Goal: Check status: Check status

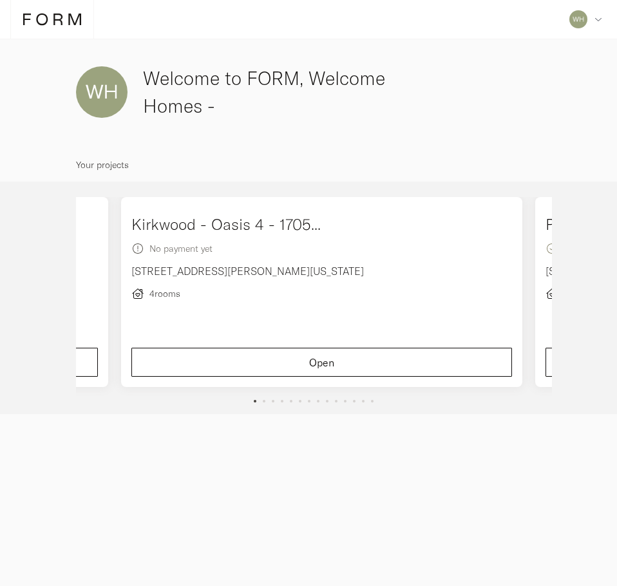
drag, startPoint x: 491, startPoint y: 269, endPoint x: 124, endPoint y: 252, distance: 367.5
click at [115, 258] on div "Kirkwood - Oasis 4 - 1705... No payment yet [STREET_ADDRESS][PERSON_NAME][US_ST…" at bounding box center [322, 292] width 414 height 190
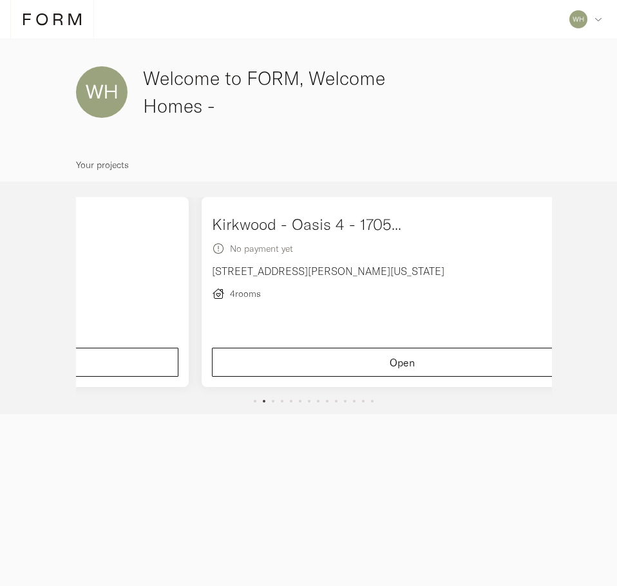
drag, startPoint x: 493, startPoint y: 278, endPoint x: 655, endPoint y: 284, distance: 162.4
click at [616, 284] on html "Profile Request new project Log out Profile Request new project Log out Welcome…" at bounding box center [308, 293] width 617 height 586
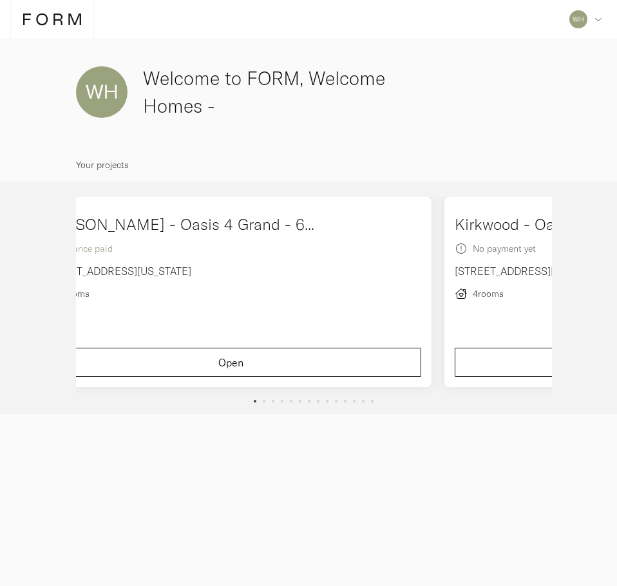
drag, startPoint x: 493, startPoint y: 290, endPoint x: 273, endPoint y: 274, distance: 220.1
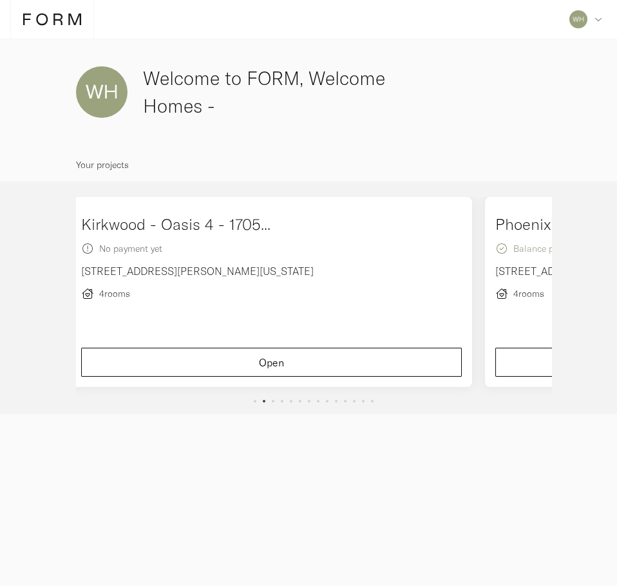
drag, startPoint x: 485, startPoint y: 276, endPoint x: 279, endPoint y: 277, distance: 205.4
click at [299, 277] on div "Kirkwood - Oasis 4 - 1705... No payment yet [STREET_ADDRESS][PERSON_NAME][US_ST…" at bounding box center [271, 292] width 414 height 190
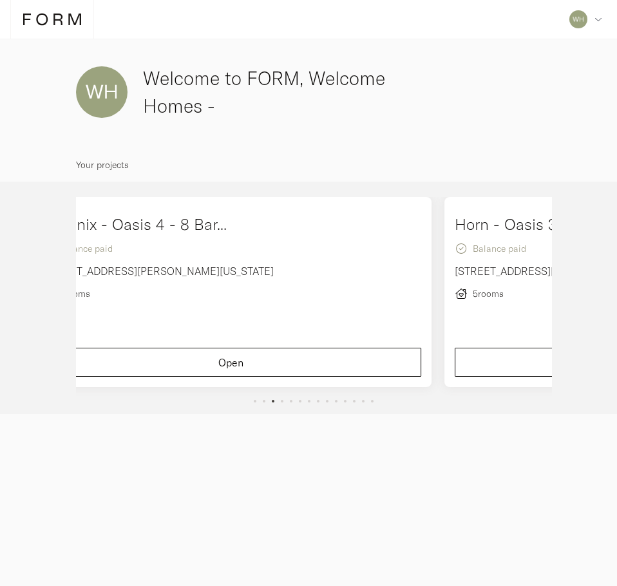
drag, startPoint x: 489, startPoint y: 289, endPoint x: 296, endPoint y: 278, distance: 192.9
click at [323, 279] on div "Phoenix - Oasis 4 - 8 Bar... Balance paid [STREET_ADDRESS][PERSON_NAME][US_STAT…" at bounding box center [231, 292] width 414 height 190
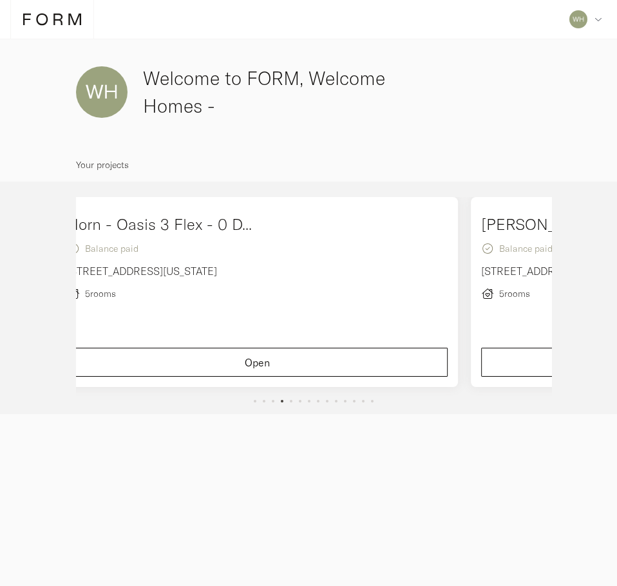
drag, startPoint x: 491, startPoint y: 287, endPoint x: 317, endPoint y: 269, distance: 174.1
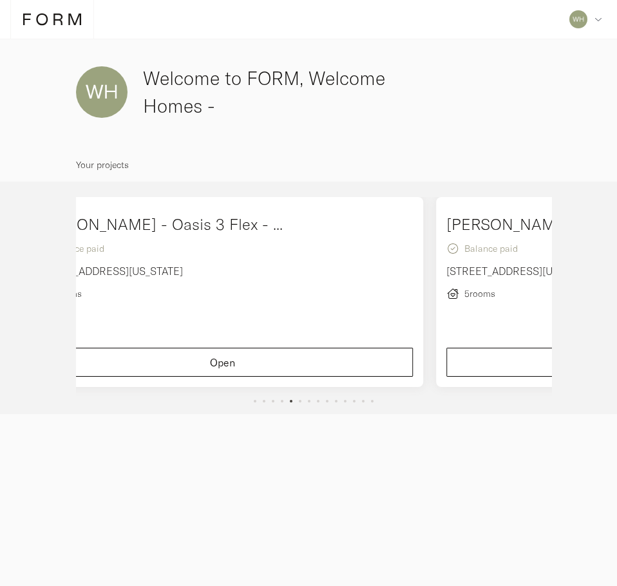
drag, startPoint x: 489, startPoint y: 284, endPoint x: 222, endPoint y: 230, distance: 273.3
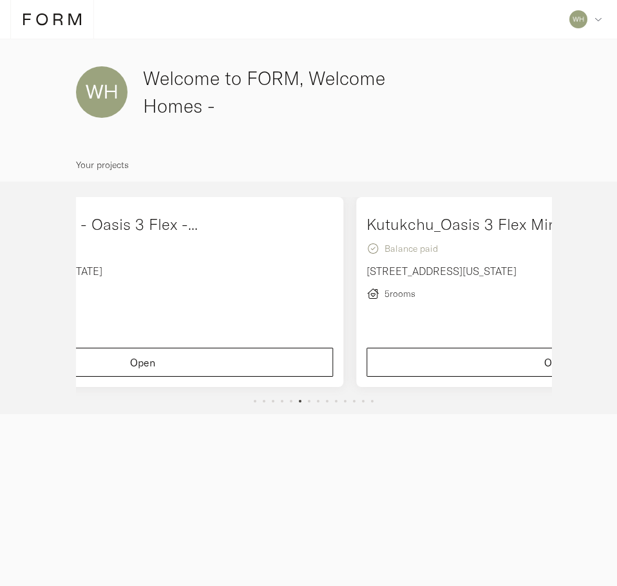
drag, startPoint x: 489, startPoint y: 292, endPoint x: 287, endPoint y: 290, distance: 202.9
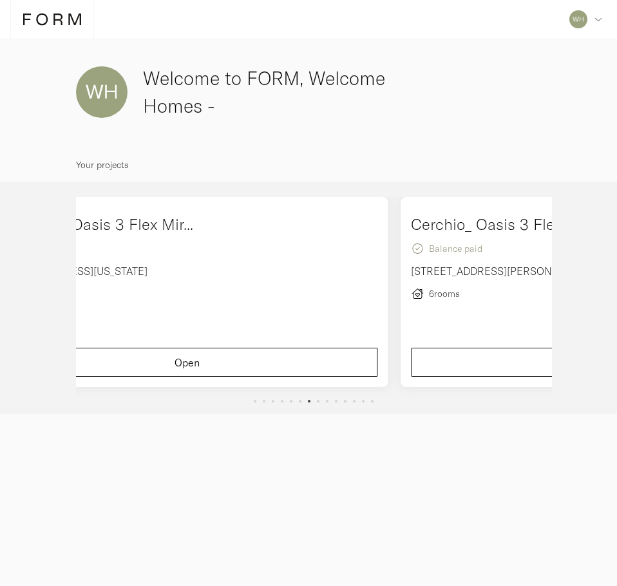
drag, startPoint x: 487, startPoint y: 299, endPoint x: 286, endPoint y: 272, distance: 203.3
click at [328, 282] on div "Kutukchu_Oasis 3 Flex Mir... Balance paid [STREET_ADDRESS][US_STATE] 5 rooms Op…" at bounding box center [188, 292] width 414 height 190
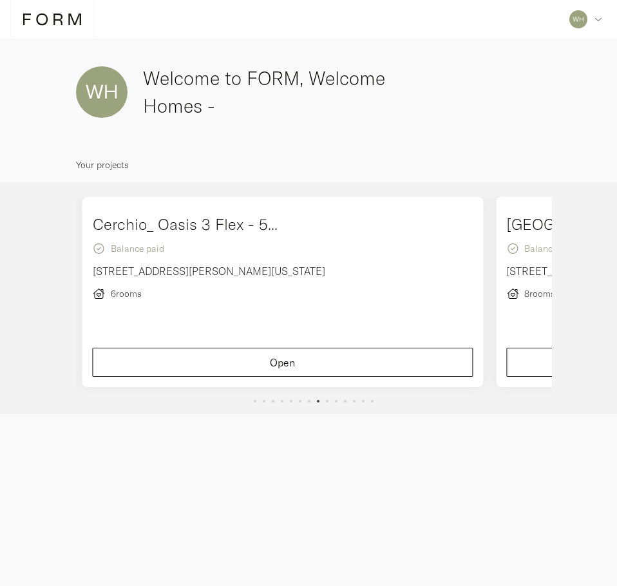
drag, startPoint x: 491, startPoint y: 287, endPoint x: 328, endPoint y: 278, distance: 163.8
click at [342, 281] on div "[PERSON_NAME] - Oasis 4 Grand - 6... Balance paid [STREET_ADDRESS][US_STATE] 7 …" at bounding box center [75, 298] width 5797 height 203
drag, startPoint x: 487, startPoint y: 289, endPoint x: 269, endPoint y: 252, distance: 222.0
click at [269, 252] on div "[GEOGRAPHIC_DATA], Oasis 5 - 68 ... Balance paid [STREET_ADDRESS][US_STATE] 8 r…" at bounding box center [282, 292] width 414 height 190
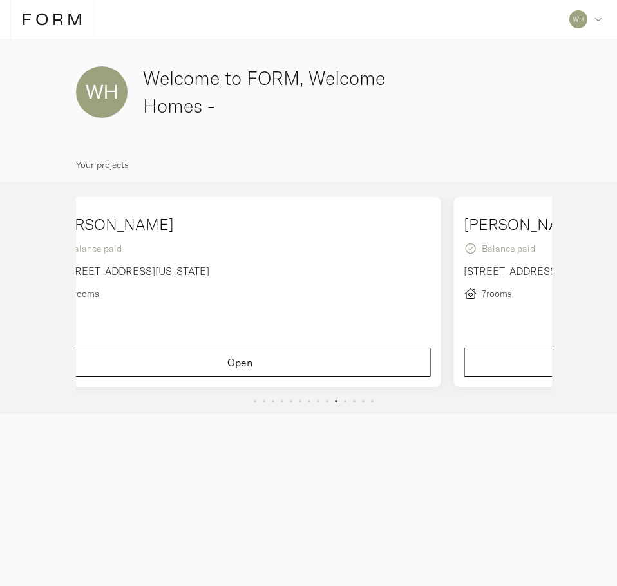
drag, startPoint x: 489, startPoint y: 281, endPoint x: 304, endPoint y: 267, distance: 186.1
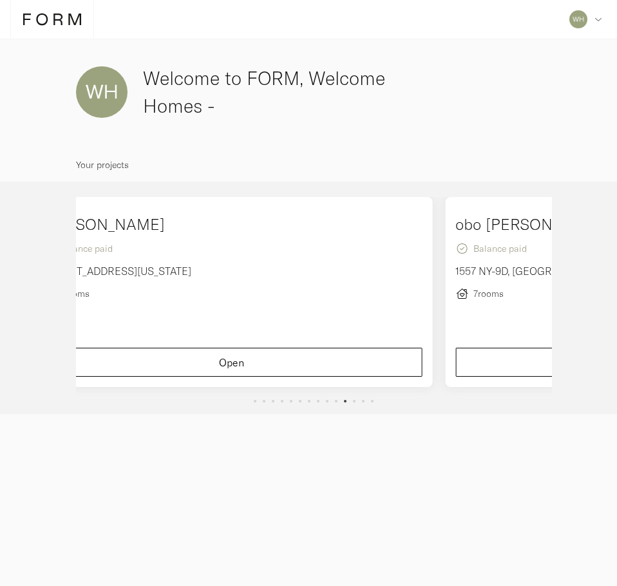
drag, startPoint x: 439, startPoint y: 287, endPoint x: 390, endPoint y: 262, distance: 55.3
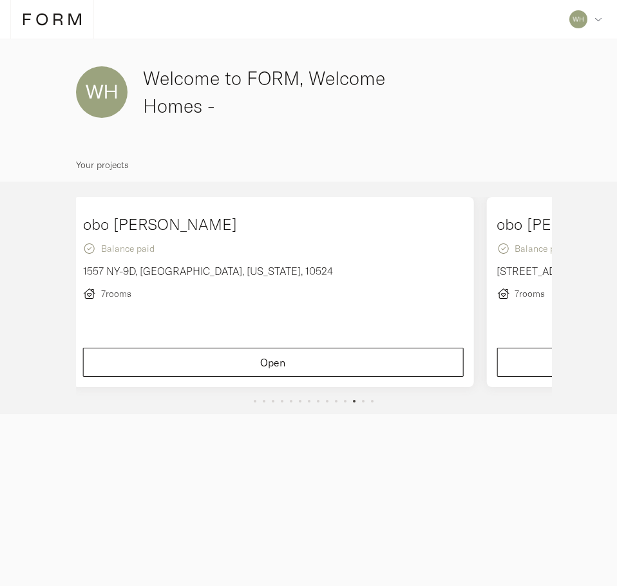
drag, startPoint x: 495, startPoint y: 276, endPoint x: 376, endPoint y: 267, distance: 119.5
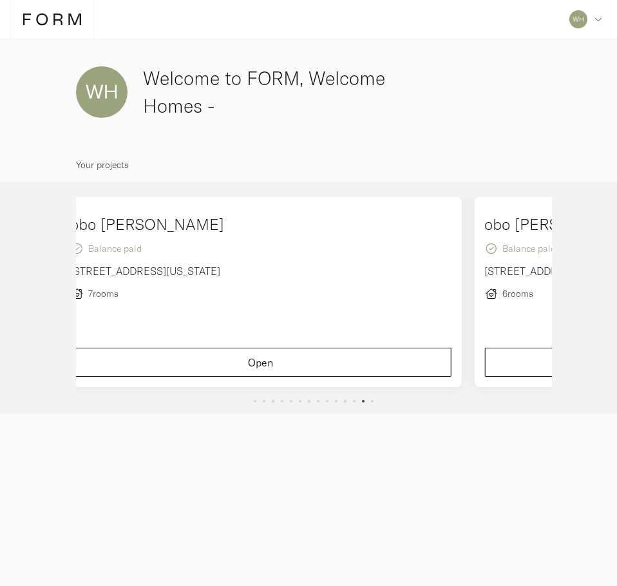
drag, startPoint x: 492, startPoint y: 284, endPoint x: 350, endPoint y: 278, distance: 142.4
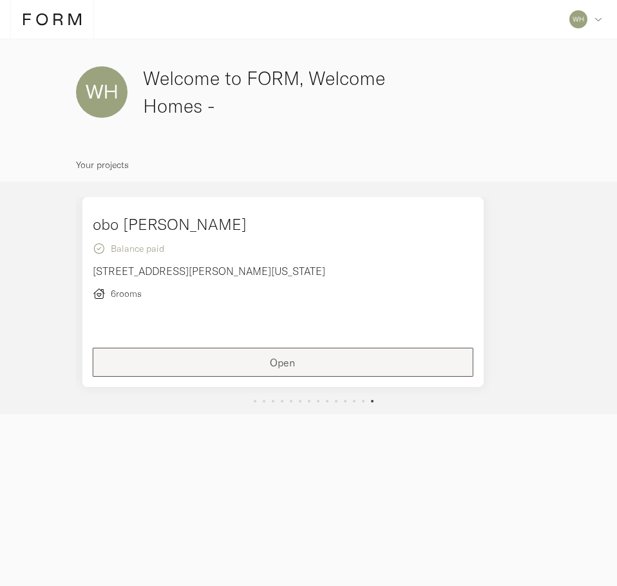
click at [200, 358] on div "Open" at bounding box center [283, 362] width 359 height 10
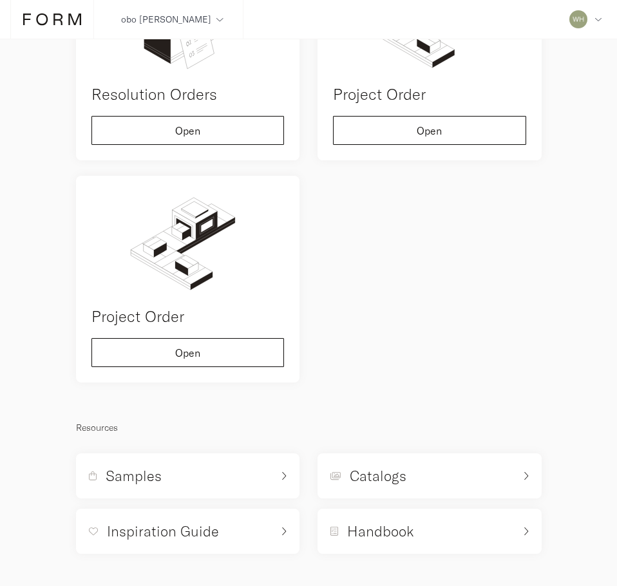
scroll to position [90, 0]
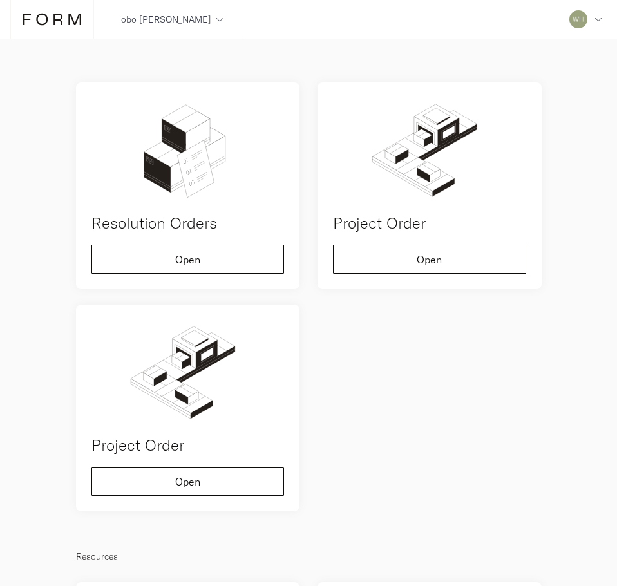
drag, startPoint x: 219, startPoint y: 262, endPoint x: 171, endPoint y: 287, distance: 54.4
click at [171, 287] on div "Resolution Orders Open" at bounding box center [188, 185] width 224 height 207
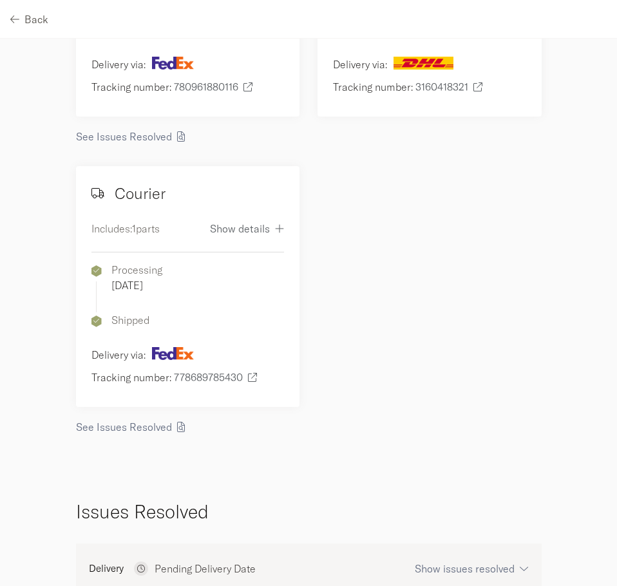
scroll to position [1171, 0]
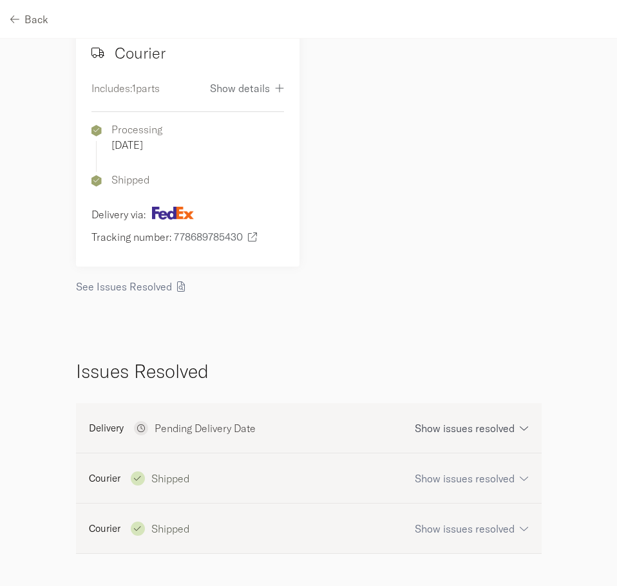
click at [520, 424] on icon "button" at bounding box center [524, 428] width 8 height 10
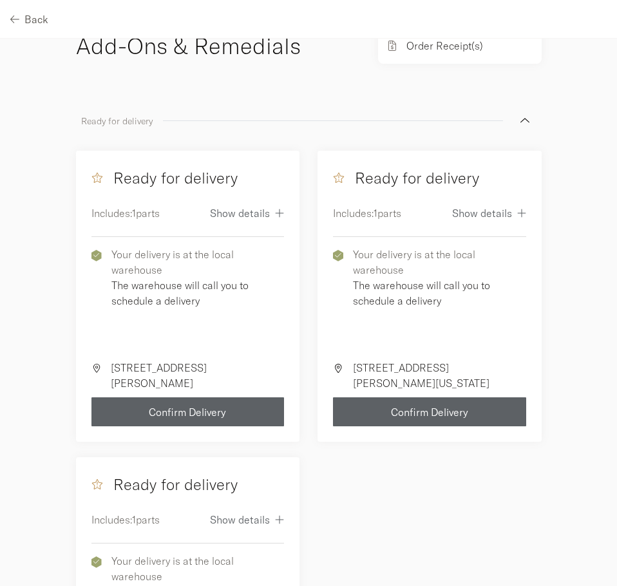
scroll to position [0, 0]
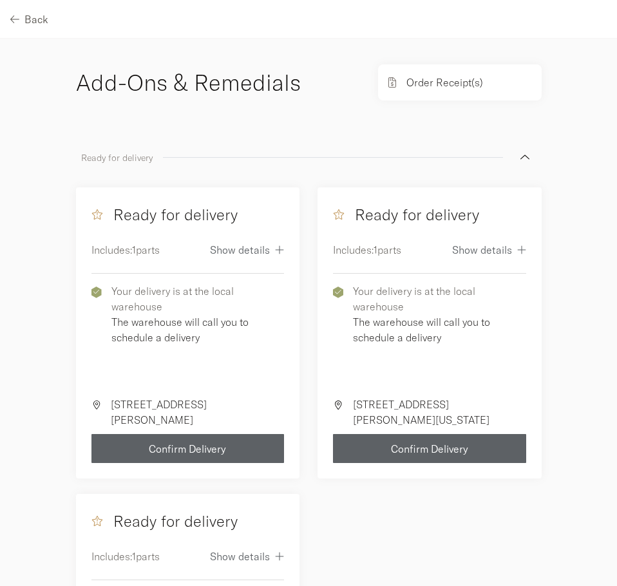
click at [493, 81] on div "Order Receipt(s)" at bounding box center [460, 82] width 164 height 36
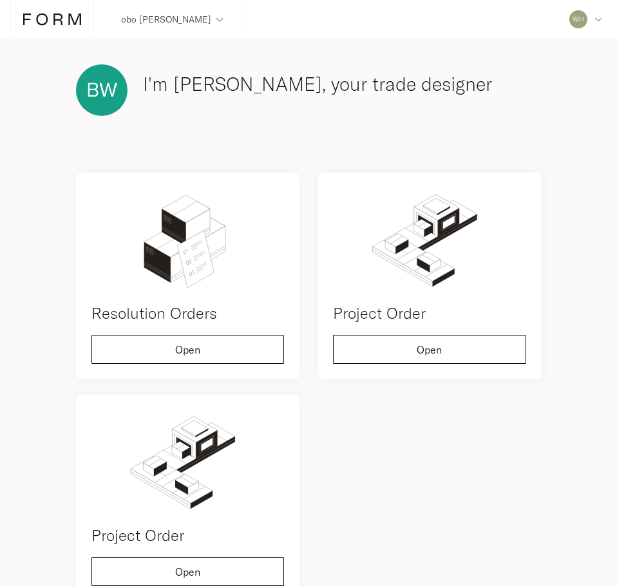
click at [92, 89] on img at bounding box center [102, 90] width 52 height 52
click at [154, 84] on h3 "I'm [PERSON_NAME], your trade designer" at bounding box center [342, 84] width 399 height 28
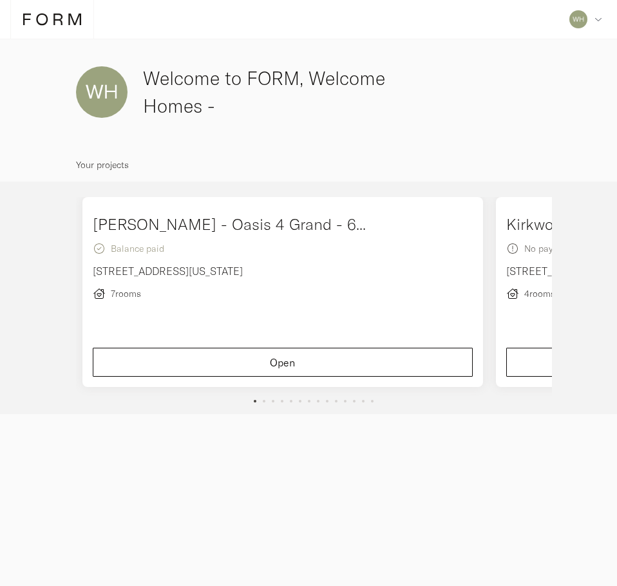
drag, startPoint x: 493, startPoint y: 305, endPoint x: -1, endPoint y: 191, distance: 506.8
click at [0, 191] on html "Profile Request new project Log out Profile Request new project Log out Welcome…" at bounding box center [308, 293] width 617 height 586
drag, startPoint x: 383, startPoint y: 282, endPoint x: 319, endPoint y: 275, distance: 63.5
drag, startPoint x: 317, startPoint y: 288, endPoint x: 268, endPoint y: 282, distance: 49.9
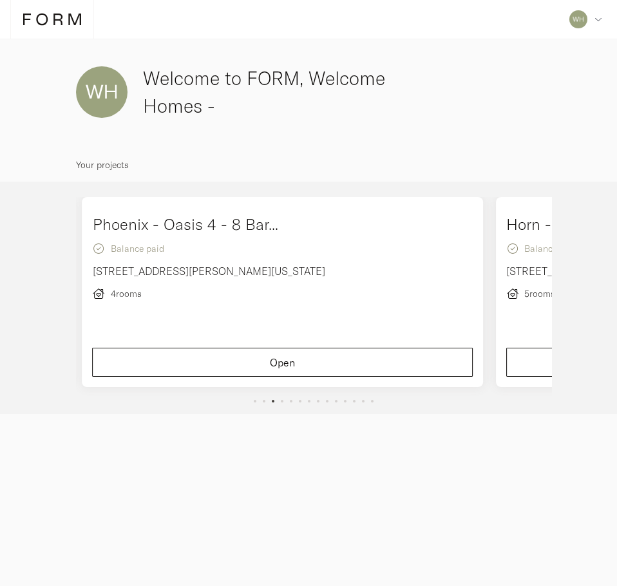
click at [266, 286] on div "Horn - Oasis 3 Flex - 0 D... Balance paid [STREET_ADDRESS][US_STATE] 5 rooms" at bounding box center [282, 261] width 381 height 96
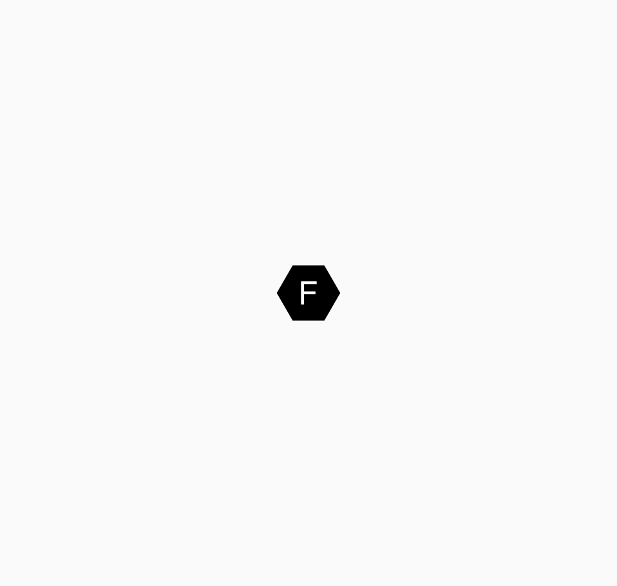
drag, startPoint x: 464, startPoint y: 294, endPoint x: 432, endPoint y: 296, distance: 32.3
click at [432, 296] on div ".cls-1{fill:#fff;}" at bounding box center [308, 293] width 617 height 586
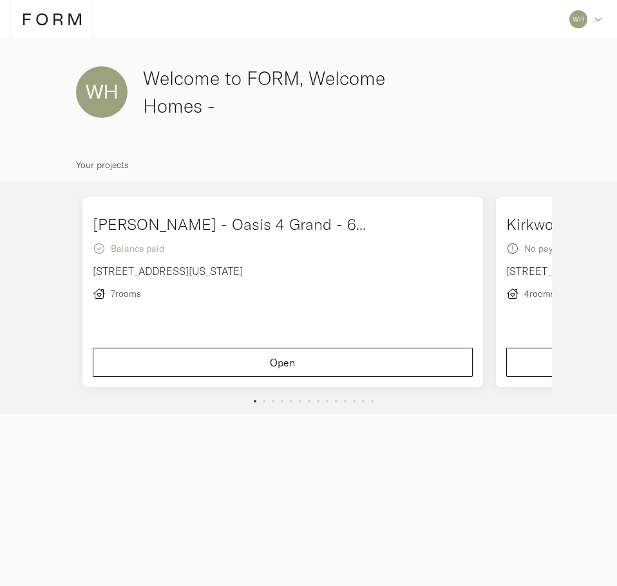
click at [372, 401] on button "slide dot" at bounding box center [372, 401] width 3 height 3
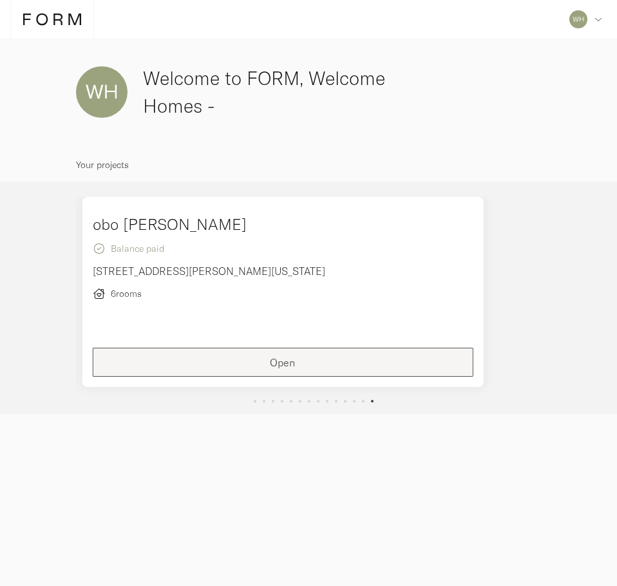
click at [329, 353] on button "Open" at bounding box center [283, 362] width 381 height 29
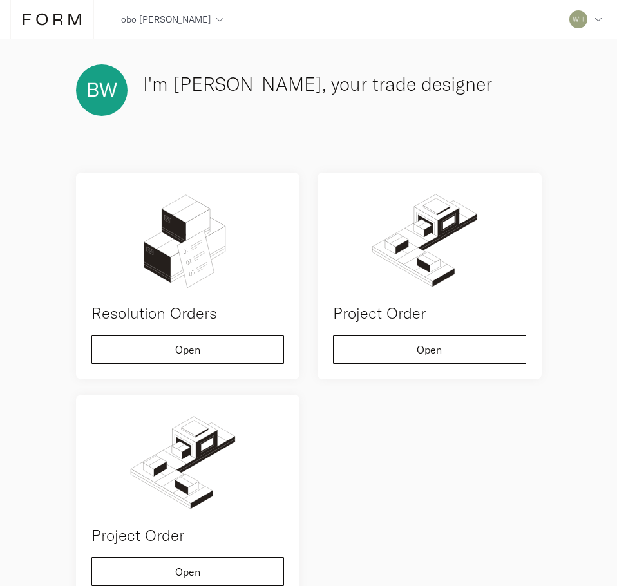
scroll to position [219, 0]
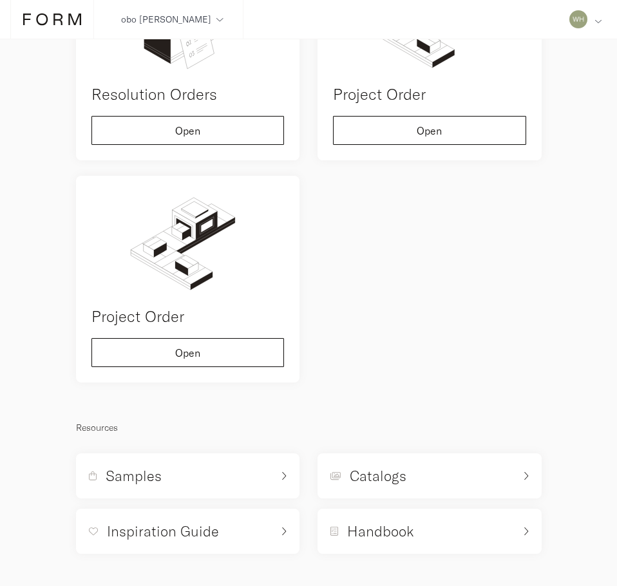
click at [588, 21] on div "Address Collaborators Profile Deposits Log out" at bounding box center [585, 19] width 43 height 39
click at [399, 253] on div "Resolution Orders Open Project Order Open Project Order Open" at bounding box center [309, 168] width 484 height 447
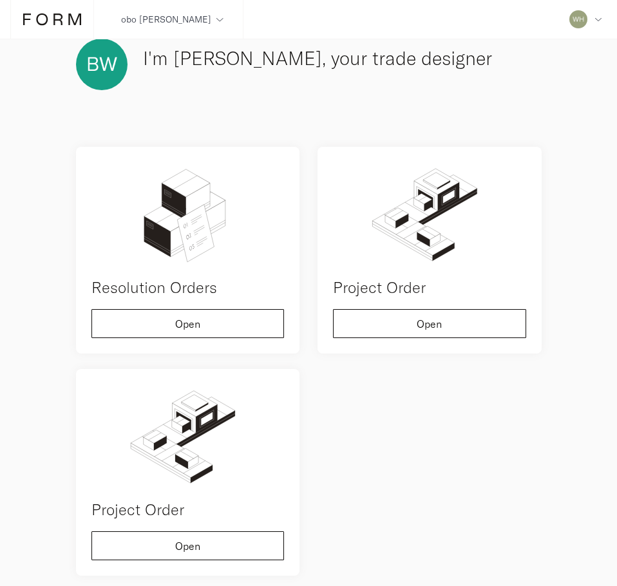
scroll to position [0, 0]
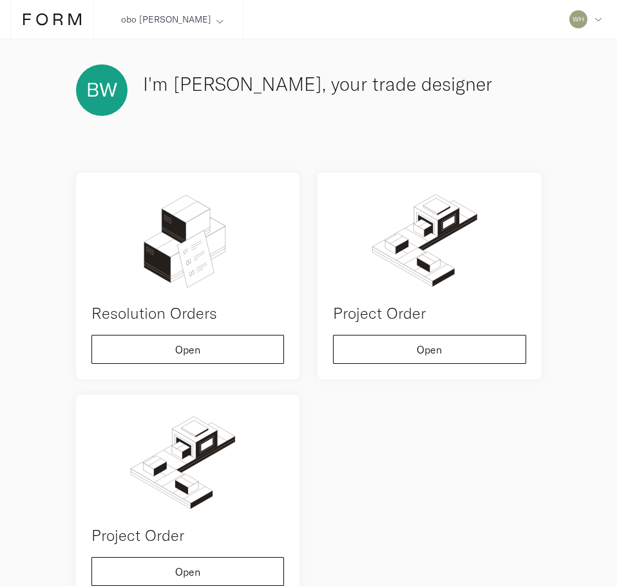
click at [193, 19] on div "obo [PERSON_NAME] View all [PERSON_NAME] - Oasis 4 Grand - 64 Thunderbird Terrr…" at bounding box center [173, 19] width 142 height 39
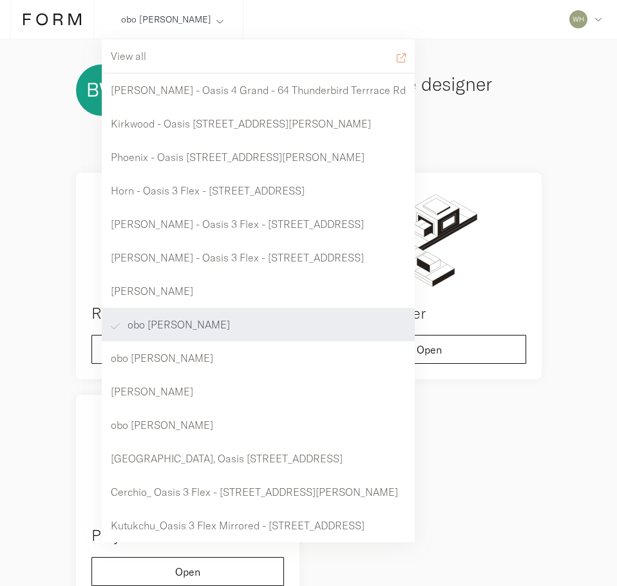
click at [199, 325] on div "obo [PERSON_NAME]" at bounding box center [258, 324] width 313 height 33
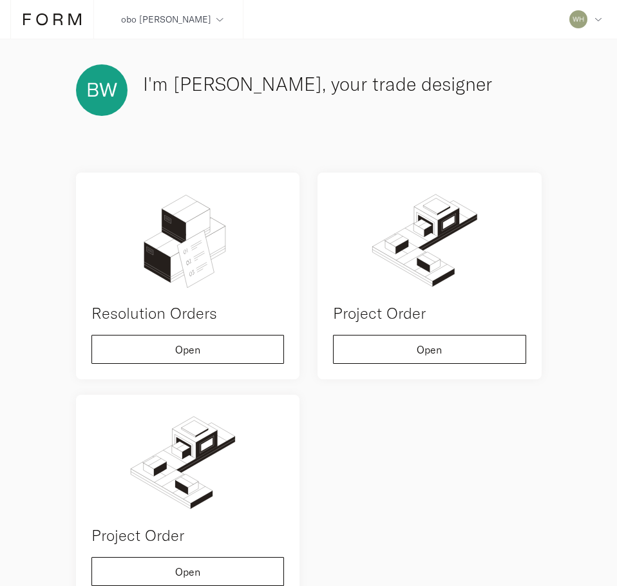
scroll to position [219, 0]
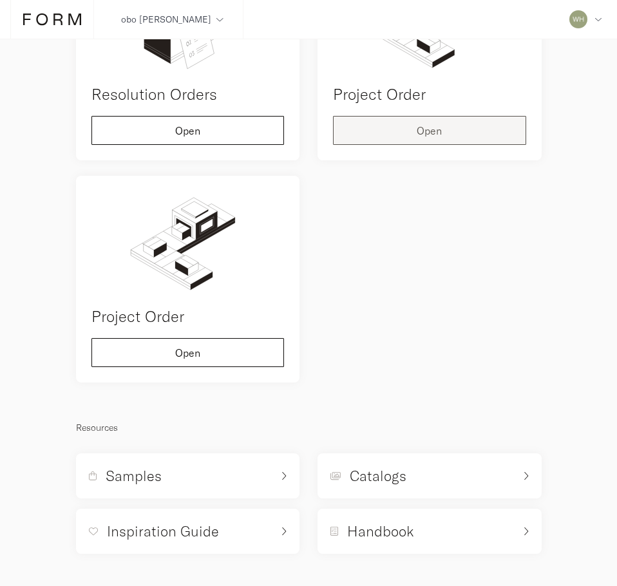
click at [439, 128] on div "Open" at bounding box center [429, 131] width 171 height 10
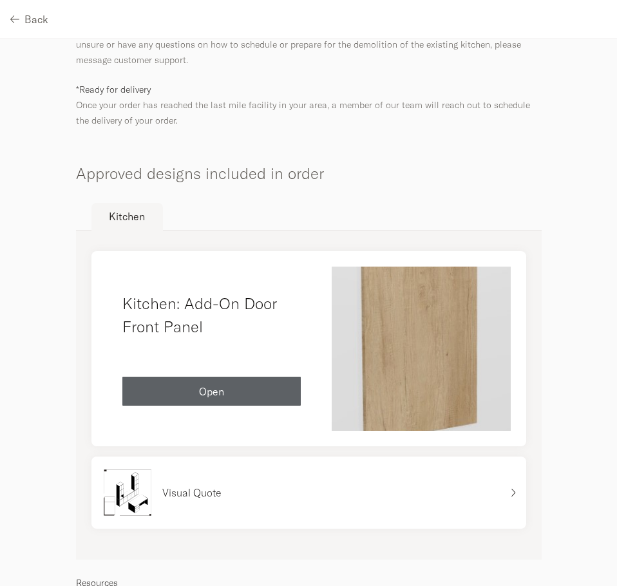
scroll to position [838, 0]
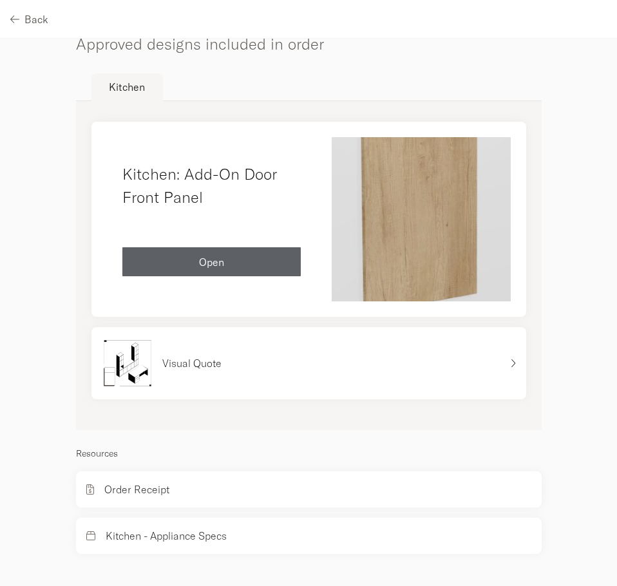
click at [227, 495] on div "Order Receipt" at bounding box center [309, 489] width 466 height 36
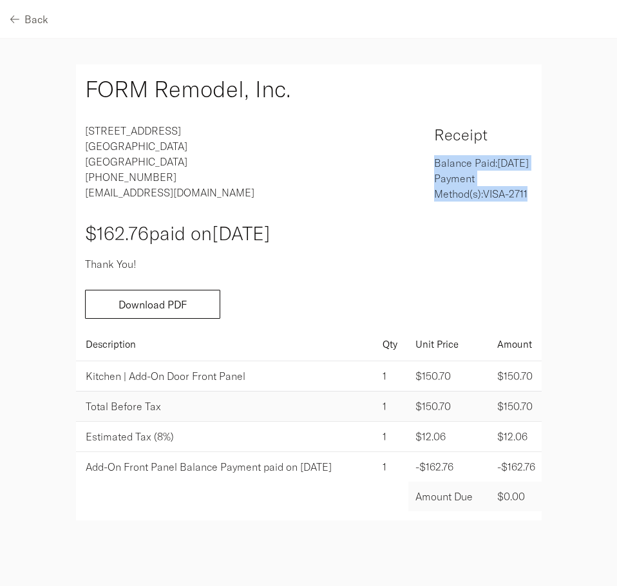
drag, startPoint x: 487, startPoint y: 216, endPoint x: 432, endPoint y: 151, distance: 85.4
click at [432, 151] on div "Receipt Balance Paid: [DATE] Payment Method(s): VISA-2711" at bounding box center [483, 162] width 117 height 79
click at [378, 157] on div "[STREET_ADDRESS] [PHONE_NUMBER] [EMAIL_ADDRESS][DOMAIN_NAME] Receipt Balance Pa…" at bounding box center [309, 162] width 466 height 97
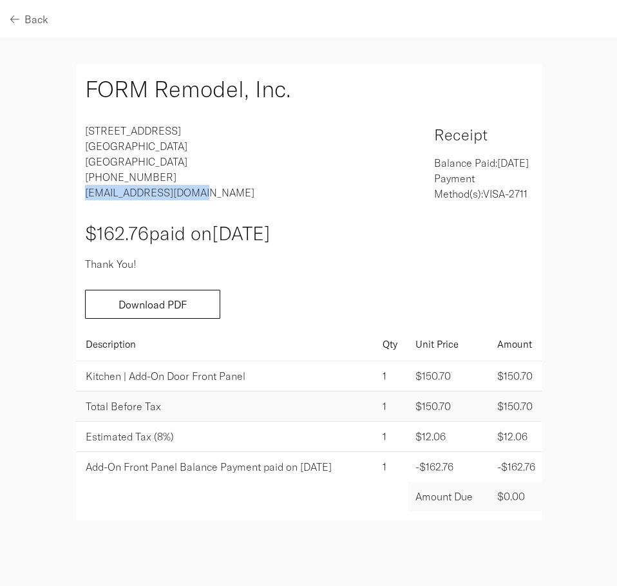
drag, startPoint x: 205, startPoint y: 194, endPoint x: 86, endPoint y: 200, distance: 120.0
click at [86, 200] on div "[STREET_ADDRESS] [PHONE_NUMBER] [EMAIL_ADDRESS][DOMAIN_NAME]" at bounding box center [192, 162] width 233 height 79
copy p "[EMAIL_ADDRESS][DOMAIN_NAME]"
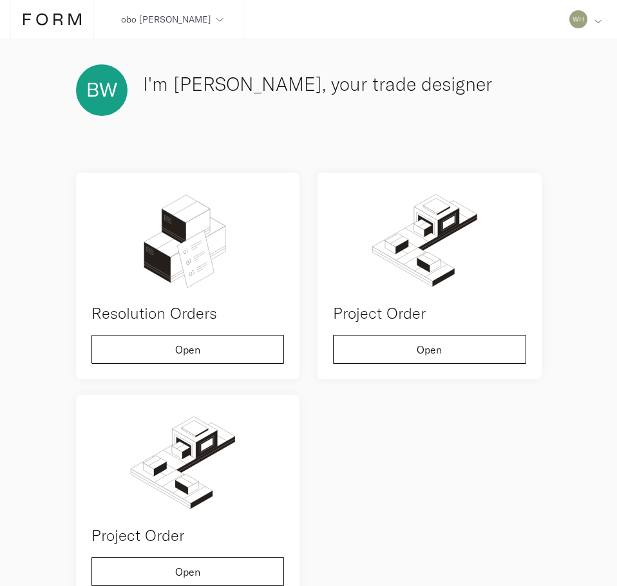
click at [596, 21] on icon at bounding box center [598, 21] width 7 height 8
click at [344, 152] on div "I'm [PERSON_NAME], your trade designer Resolution Orders Open Project Order Ope…" at bounding box center [309, 418] width 484 height 726
click at [46, 16] on icon at bounding box center [42, 20] width 12 height 12
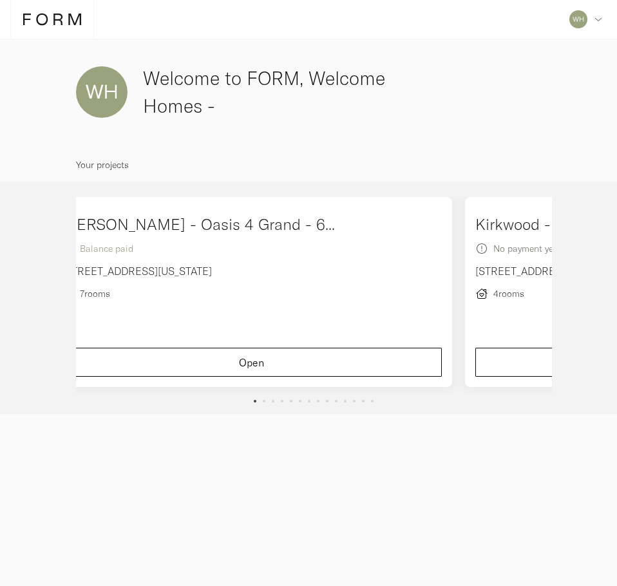
drag, startPoint x: 443, startPoint y: 303, endPoint x: 157, endPoint y: 284, distance: 286.6
click at [157, 284] on div "[PERSON_NAME] - Oasis 4 Grand - 6... Balance paid [STREET_ADDRESS][US_STATE] 7 …" at bounding box center [252, 261] width 381 height 96
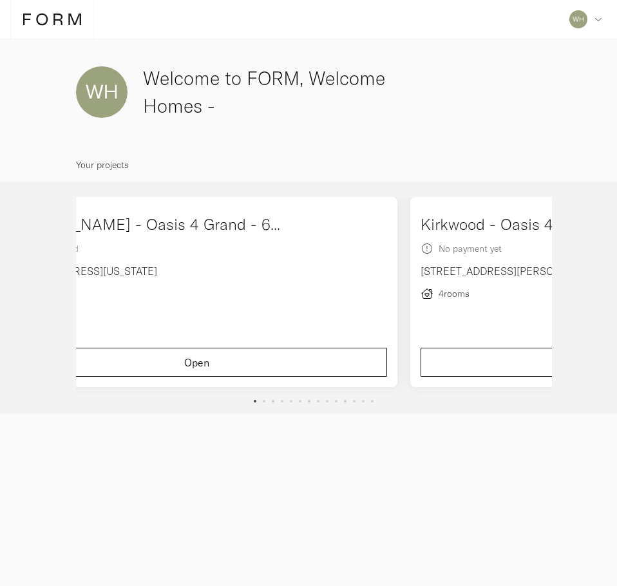
drag, startPoint x: 491, startPoint y: 298, endPoint x: 62, endPoint y: 275, distance: 429.5
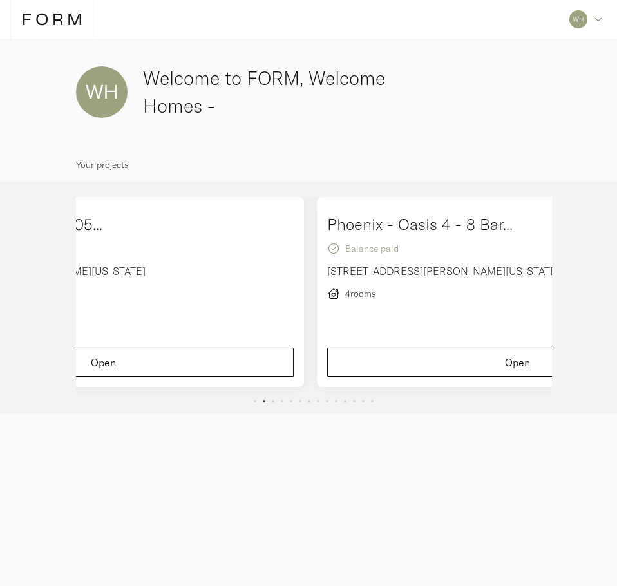
drag, startPoint x: 486, startPoint y: 297, endPoint x: 185, endPoint y: 287, distance: 300.9
click at [189, 288] on div "Kirkwood - Oasis 4 - 1705... No payment yet [STREET_ADDRESS][PERSON_NAME][US_ST…" at bounding box center [103, 292] width 414 height 190
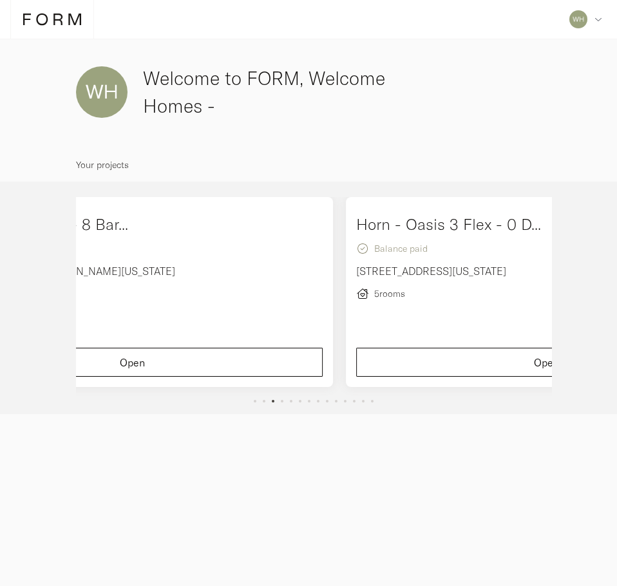
drag, startPoint x: 489, startPoint y: 303, endPoint x: 211, endPoint y: 315, distance: 277.8
click at [220, 315] on div "Phoenix - Oasis 4 - 8 Bar... Balance paid [STREET_ADDRESS][PERSON_NAME][US_STAT…" at bounding box center [133, 292] width 414 height 190
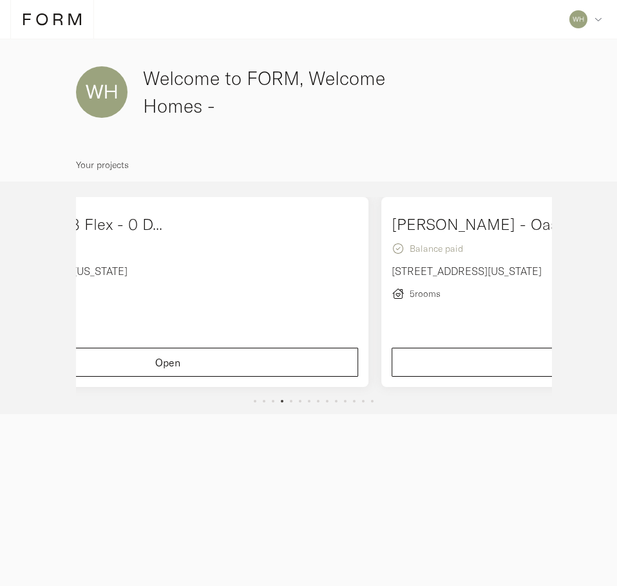
drag, startPoint x: 489, startPoint y: 318, endPoint x: 209, endPoint y: 306, distance: 280.4
click at [210, 307] on div "Horn - Oasis 3 Flex - 0 D... Balance paid [STREET_ADDRESS][US_STATE] 5 rooms Op…" at bounding box center [168, 292] width 414 height 190
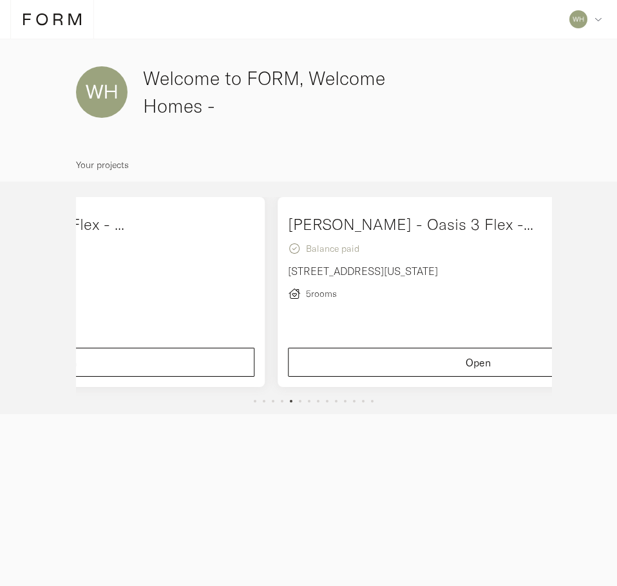
drag, startPoint x: 486, startPoint y: 301, endPoint x: 169, endPoint y: 282, distance: 317.4
click at [171, 282] on div "[PERSON_NAME] - Oasis 3 Flex - ... Balance paid [STREET_ADDRESS][US_STATE] 5 ro…" at bounding box center [65, 292] width 414 height 190
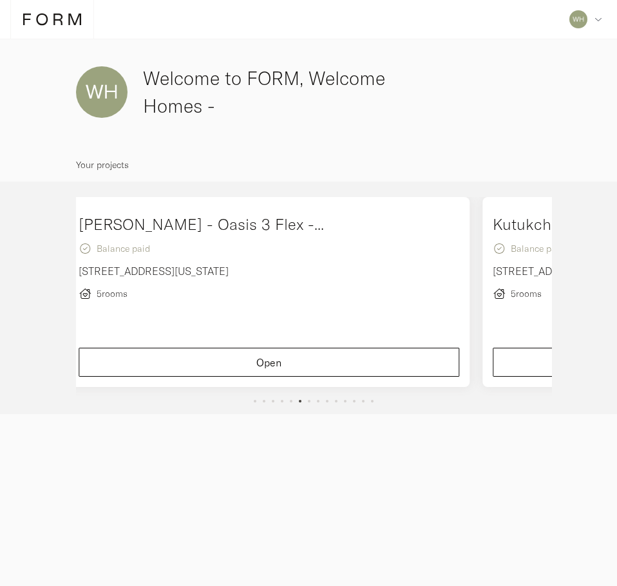
drag, startPoint x: 489, startPoint y: 301, endPoint x: 230, endPoint y: 276, distance: 260.1
click at [243, 278] on div "[PERSON_NAME] - Oasis 3 Flex -... Balance paid [STREET_ADDRESS][US_STATE] 5 roo…" at bounding box center [269, 292] width 414 height 190
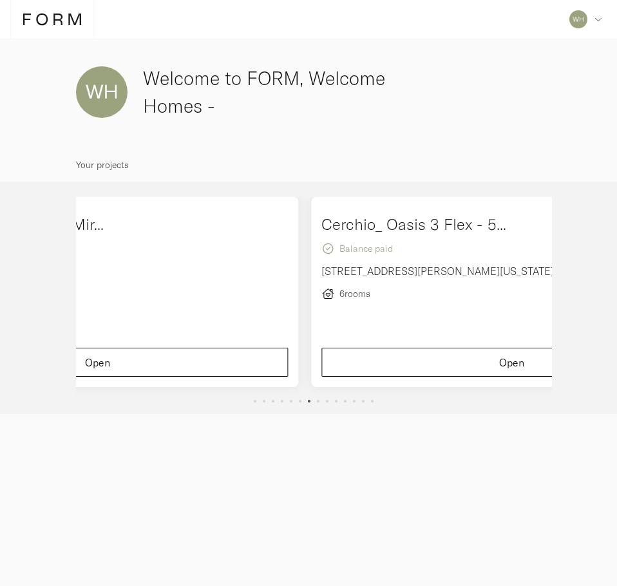
drag, startPoint x: 488, startPoint y: 303, endPoint x: 253, endPoint y: 303, distance: 235.1
click at [274, 305] on div "Kutukchu_Oasis 3 Flex Mir... Balance paid [STREET_ADDRESS][US_STATE] 5 rooms Op…" at bounding box center [98, 292] width 414 height 190
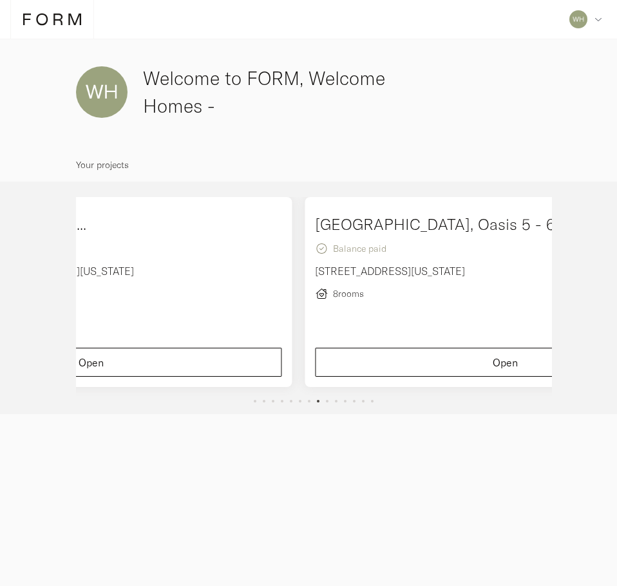
drag, startPoint x: 487, startPoint y: 309, endPoint x: 194, endPoint y: 260, distance: 297.2
click at [228, 270] on div "Cerchio_ Oasis 3 Flex - 5... Balance paid [STREET_ADDRESS][PERSON_NAME][US_STAT…" at bounding box center [92, 292] width 414 height 190
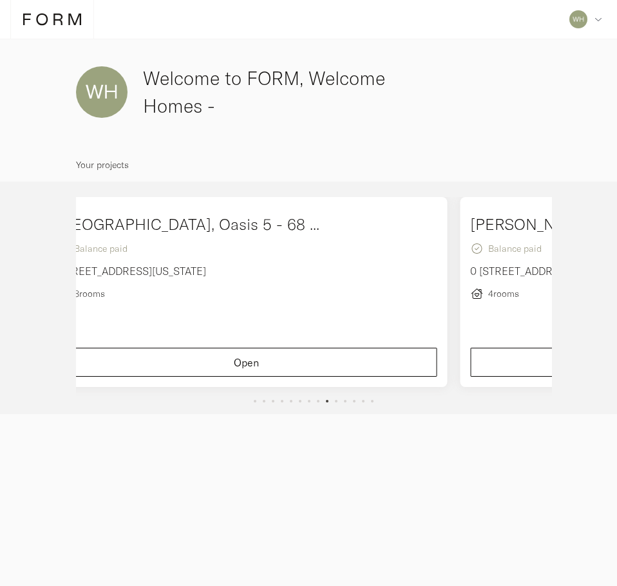
drag, startPoint x: 489, startPoint y: 297, endPoint x: 196, endPoint y: 259, distance: 295.5
click at [201, 263] on div "[GEOGRAPHIC_DATA], Oasis 5 - 68 ... Balance paid [STREET_ADDRESS][US_STATE] 8 r…" at bounding box center [246, 292] width 414 height 190
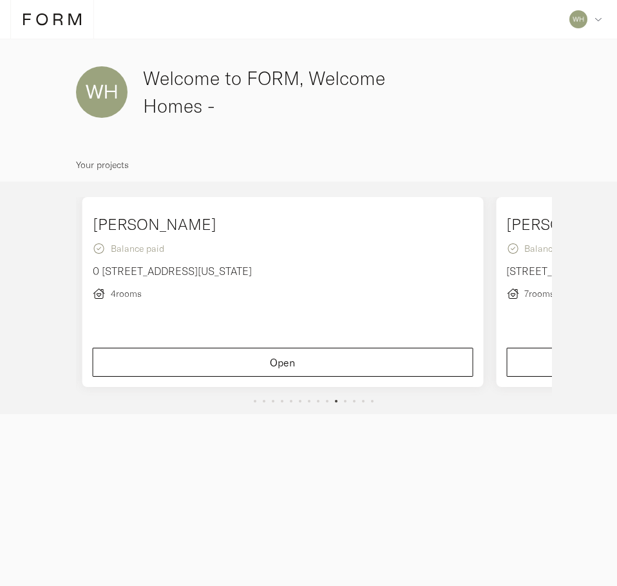
click at [372, 401] on button "slide dot" at bounding box center [372, 401] width 3 height 3
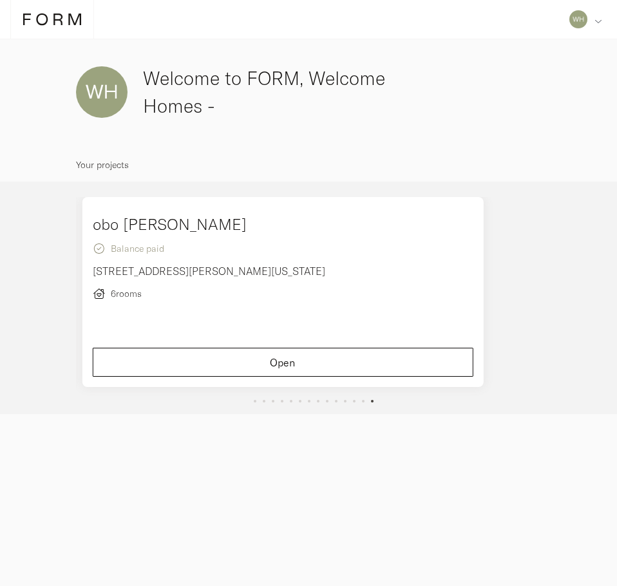
click at [599, 26] on div "Profile Request new project Log out" at bounding box center [585, 19] width 43 height 39
click at [554, 56] on div "Profile" at bounding box center [549, 55] width 113 height 33
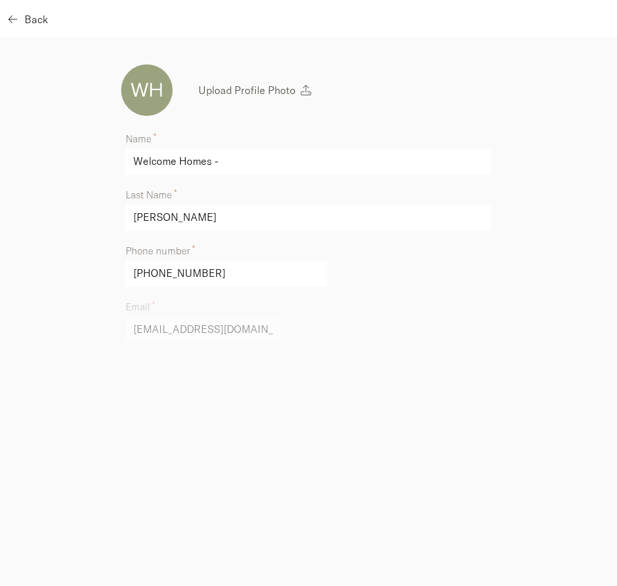
click at [33, 23] on span "Back" at bounding box center [36, 19] width 24 height 10
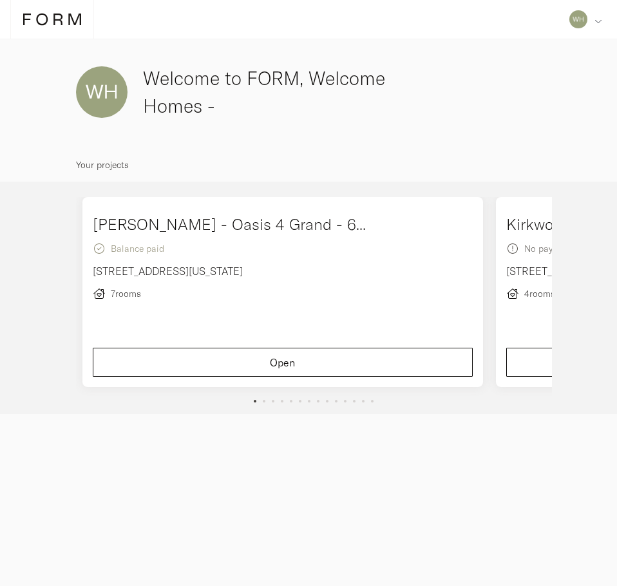
click at [581, 19] on img at bounding box center [578, 19] width 18 height 18
click at [414, 123] on div "Welcome to FORM, Welcome Homes -" at bounding box center [309, 91] width 484 height 73
